Goal: Information Seeking & Learning: Learn about a topic

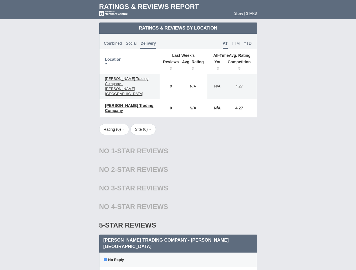
scroll to position [273, 0]
click at [178, 142] on div "No 1-Star Reviews 1 star" at bounding box center [178, 151] width 158 height 19
click at [130, 63] on th "Location" at bounding box center [129, 63] width 61 height 21
click at [169, 66] on th "Reviews" at bounding box center [169, 66] width 19 height 16
click at [193, 66] on th "Avg. Rating" at bounding box center [193, 66] width 28 height 16
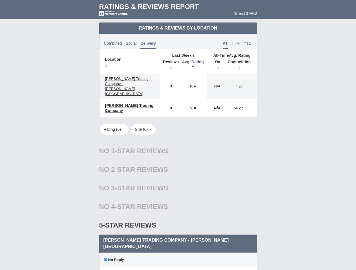
click at [216, 66] on th "You" at bounding box center [215, 66] width 17 height 16
click at [240, 66] on th "Competition" at bounding box center [240, 66] width 32 height 16
click at [178, 198] on div "No 4-Star Reviews 4 star" at bounding box center [178, 207] width 158 height 19
click at [115, 124] on button "Rating ( 0 )" at bounding box center [114, 129] width 30 height 11
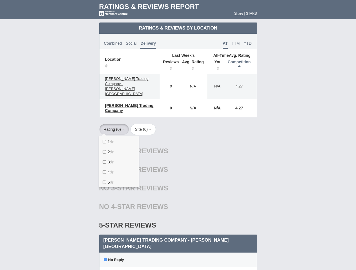
click at [145, 124] on button "Site ( 0 )" at bounding box center [142, 129] width 25 height 11
